Goal: Task Accomplishment & Management: Manage account settings

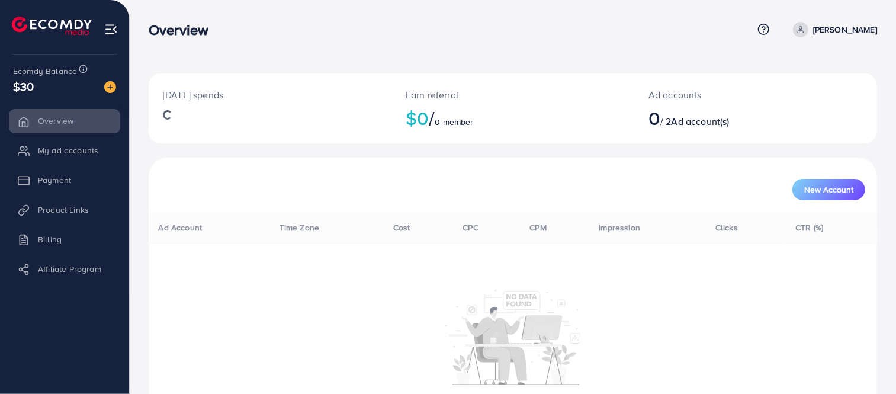
drag, startPoint x: 0, startPoint y: 0, endPoint x: 567, endPoint y: 188, distance: 597.0
click at [567, 188] on div "New Account" at bounding box center [512, 189] width 704 height 21
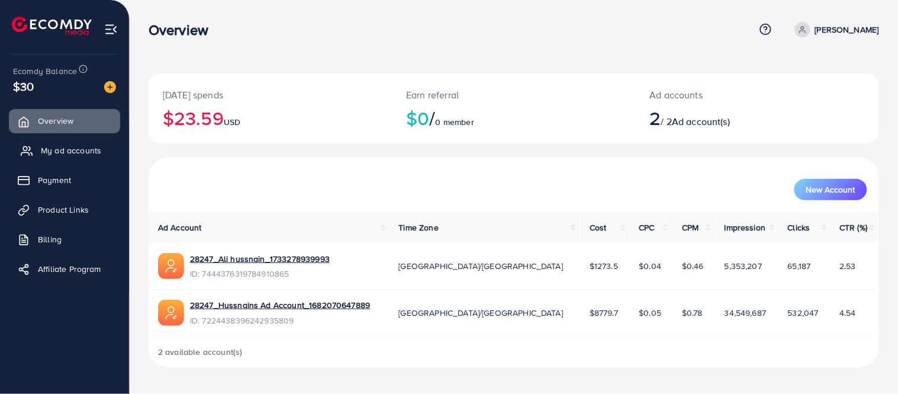
click at [72, 146] on span "My ad accounts" at bounding box center [71, 150] width 60 height 12
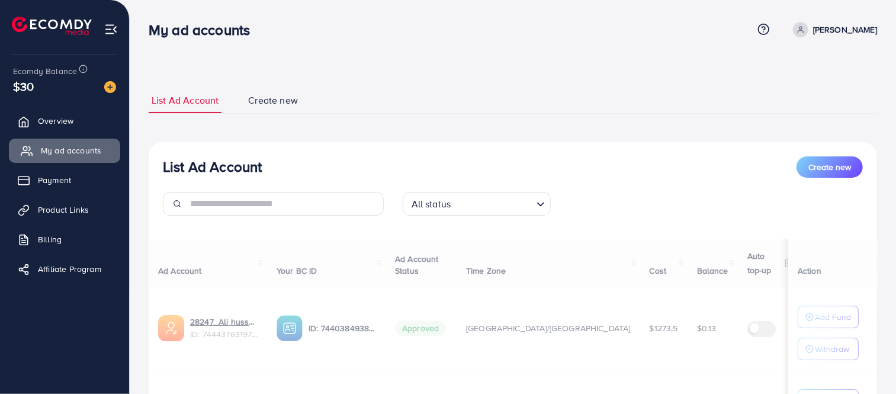
click at [81, 154] on span "My ad accounts" at bounding box center [71, 150] width 60 height 12
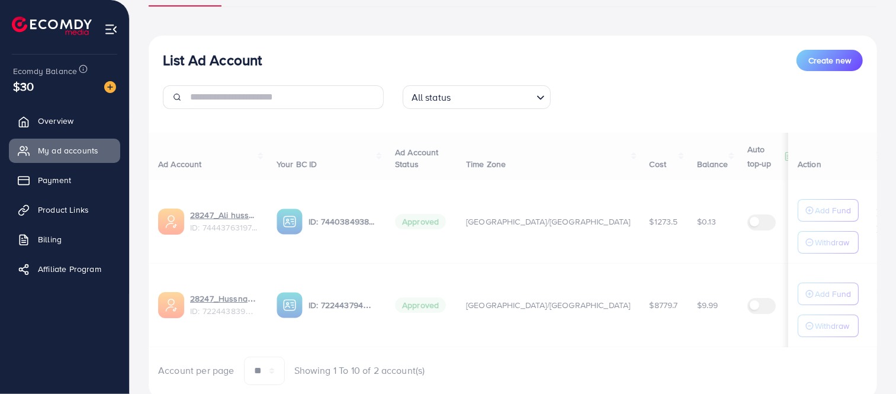
scroll to position [108, 0]
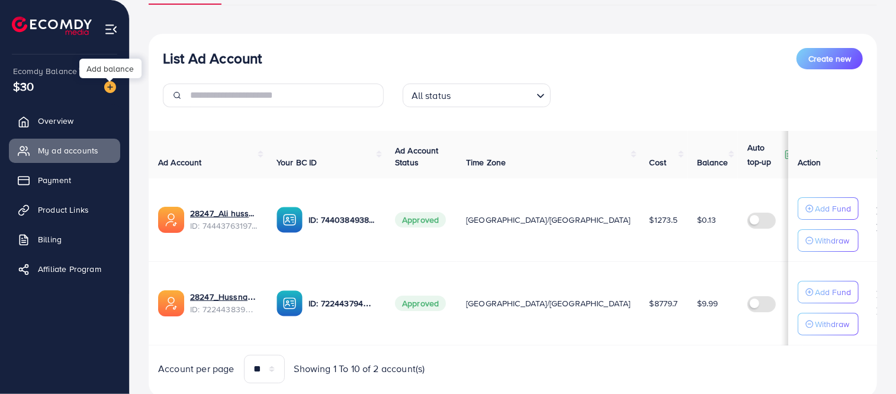
click at [108, 85] on img at bounding box center [110, 87] width 12 height 12
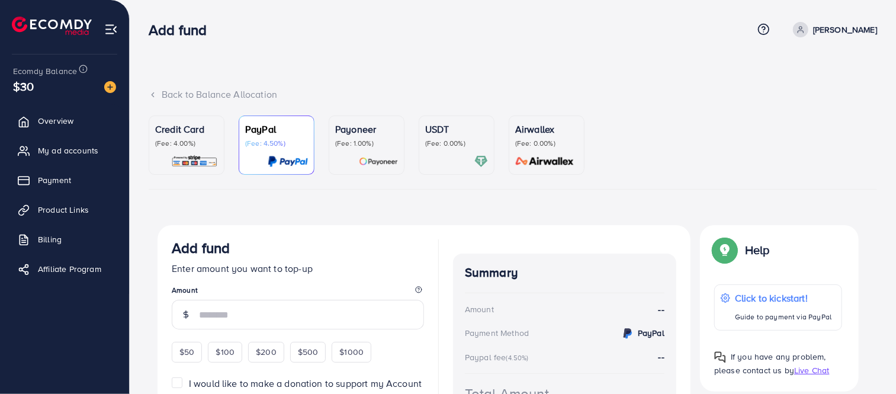
click at [181, 157] on div at bounding box center [186, 162] width 63 height 14
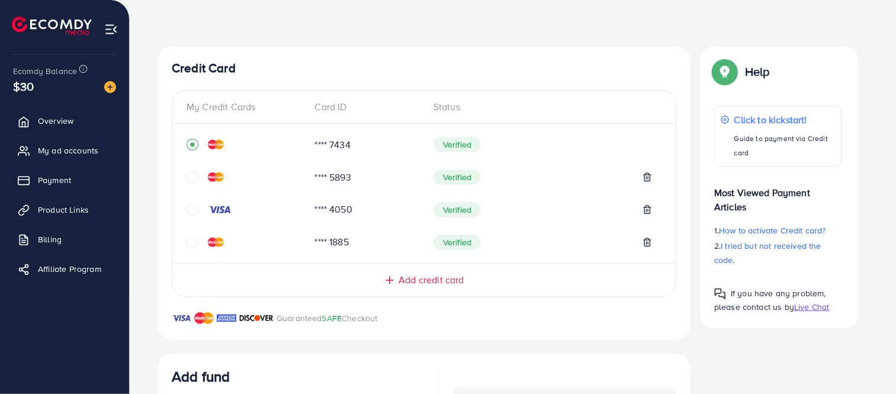
scroll to position [176, 0]
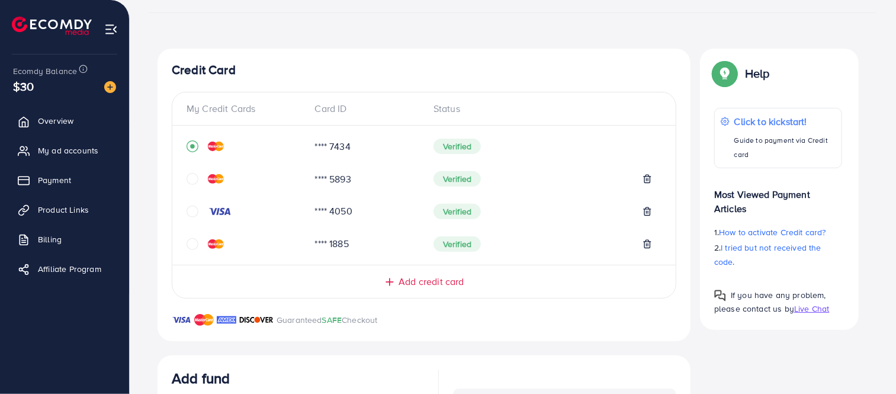
click at [192, 178] on icon "circle" at bounding box center [192, 179] width 12 height 12
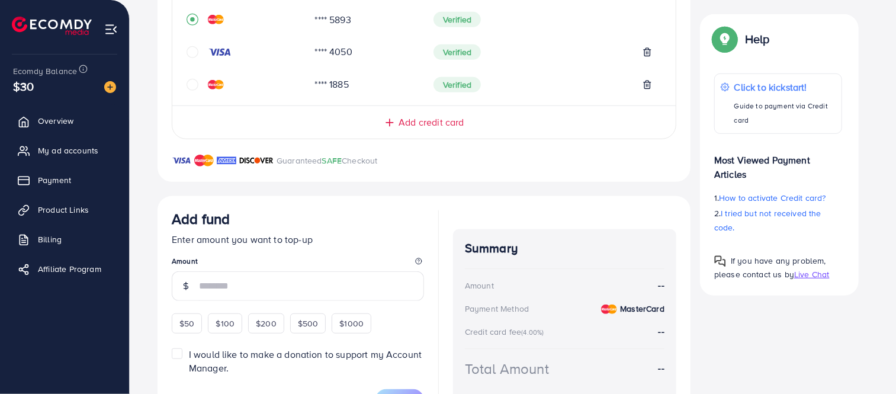
scroll to position [394, 0]
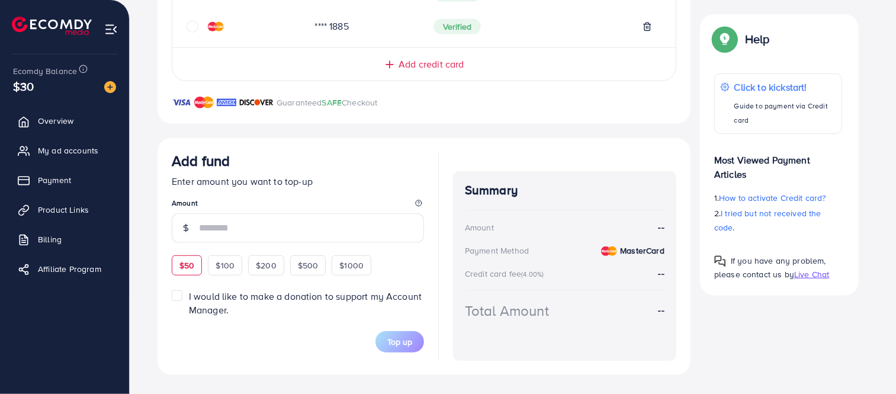
click at [191, 266] on div "$50" at bounding box center [187, 265] width 30 height 20
type input "**"
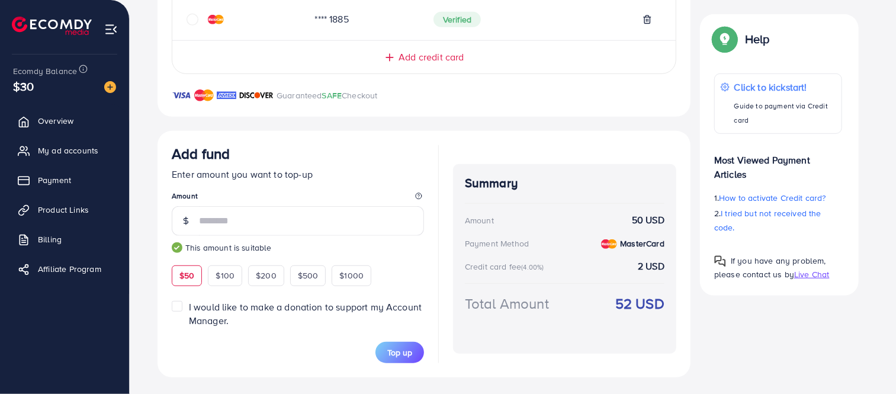
scroll to position [403, 0]
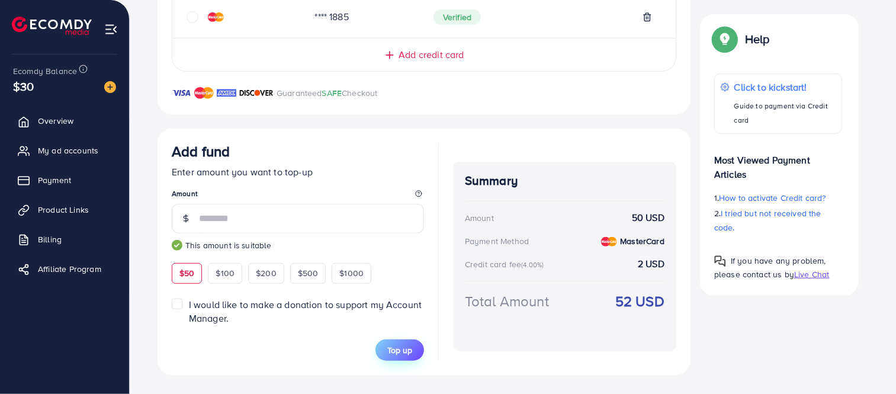
click at [394, 350] on span "Top up" at bounding box center [399, 350] width 25 height 12
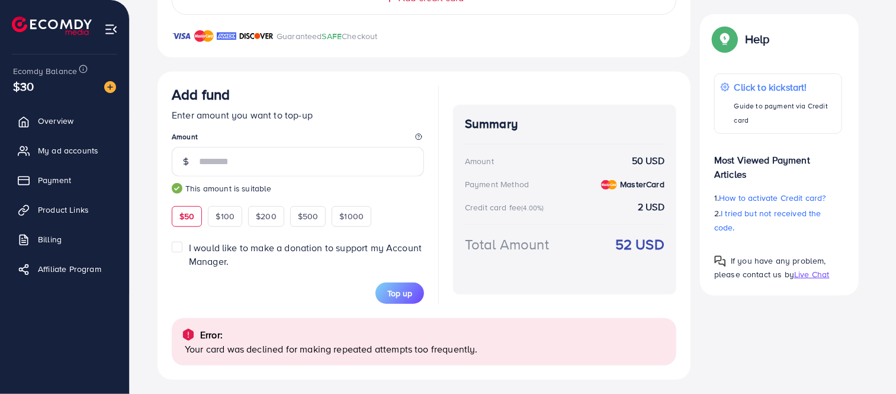
scroll to position [464, 0]
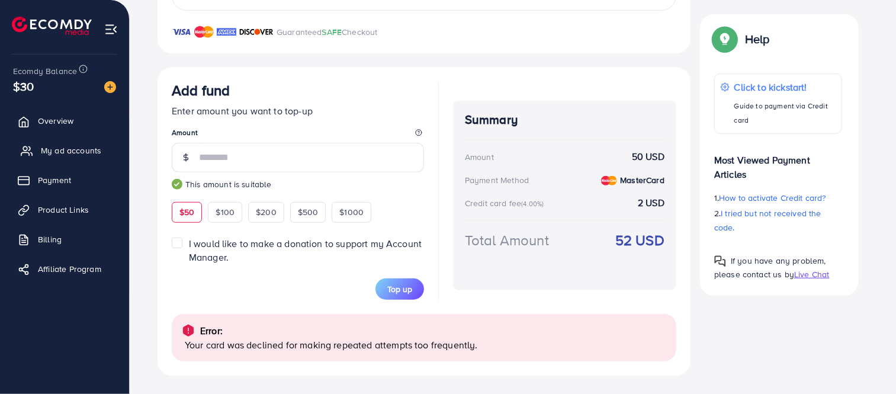
click at [49, 147] on span "My ad accounts" at bounding box center [71, 150] width 60 height 12
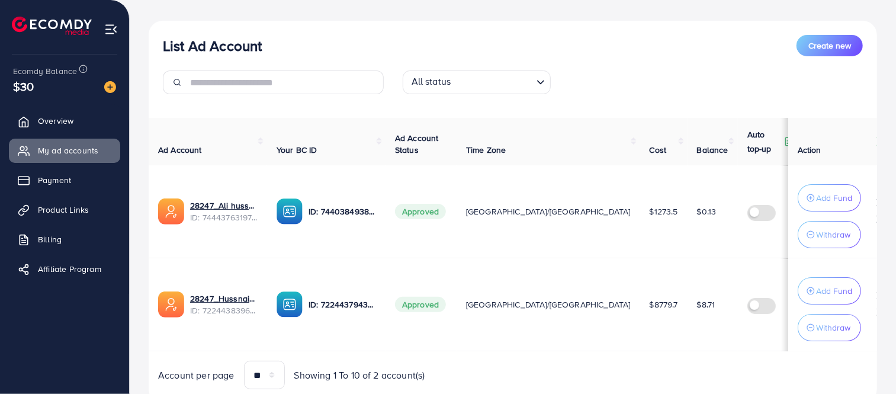
scroll to position [129, 0]
